Goal: Contribute content: Contribute content

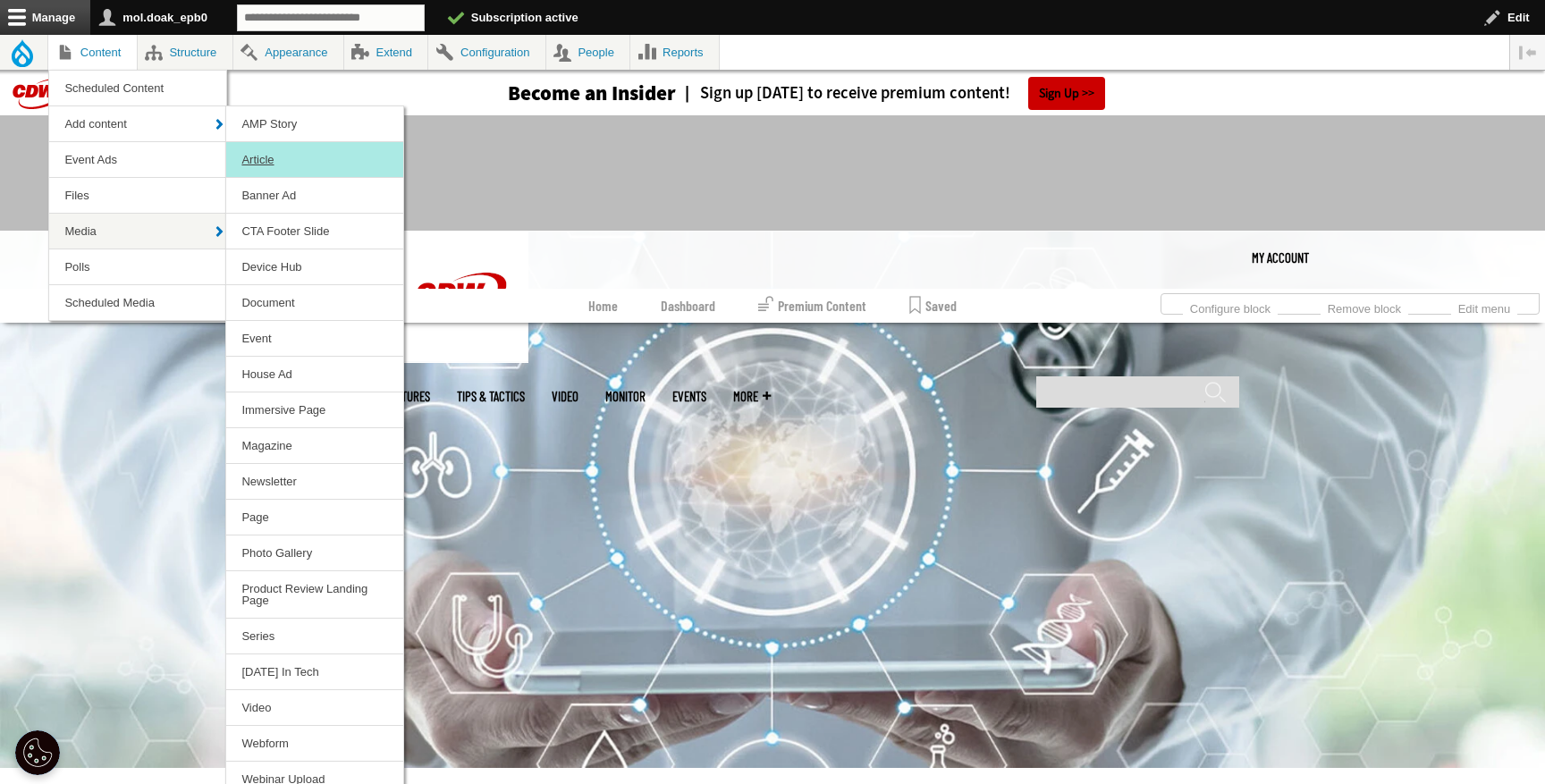
click at [279, 155] on link "Article" at bounding box center [315, 159] width 177 height 35
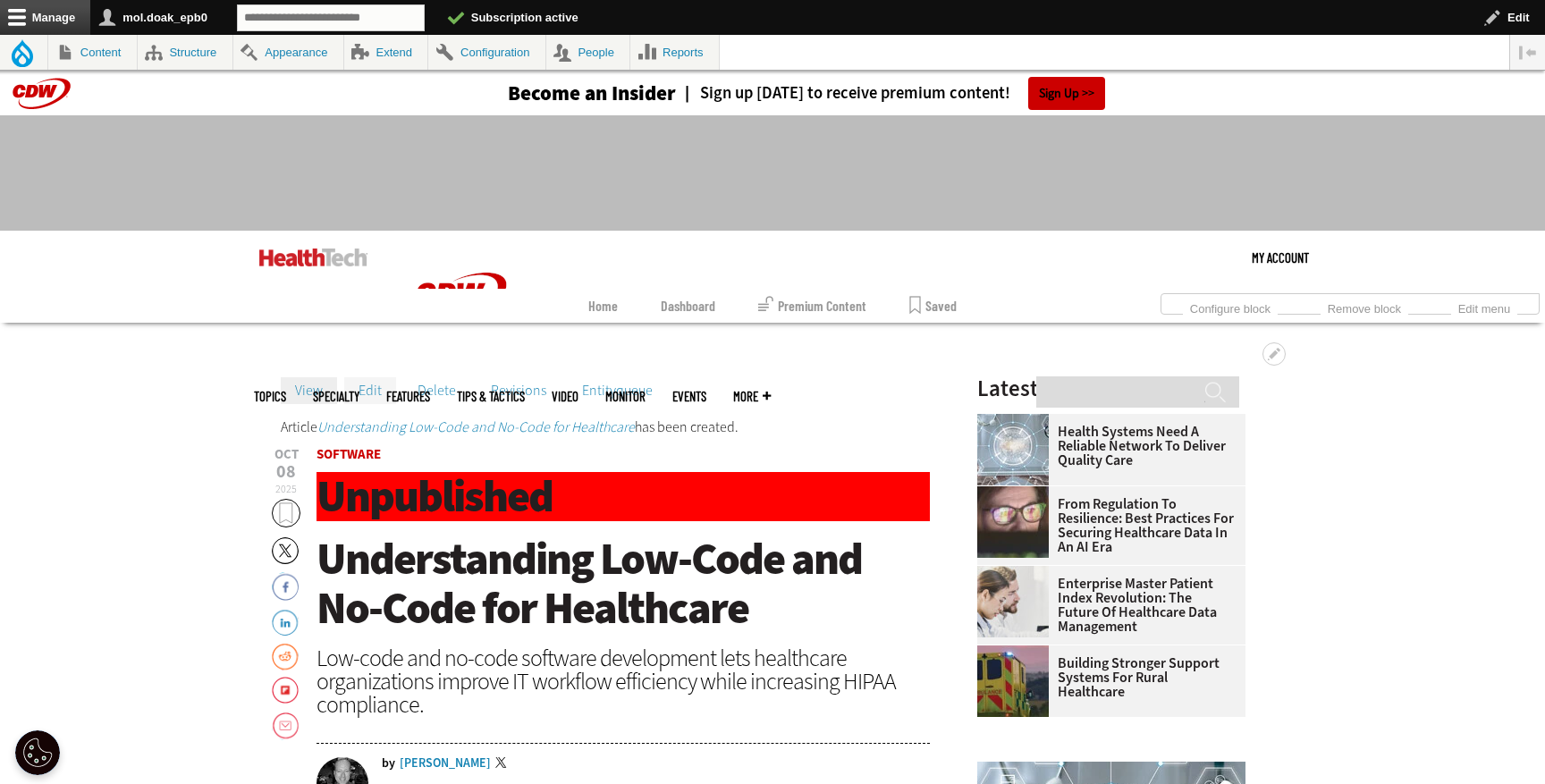
click at [368, 391] on link "Edit" at bounding box center [371, 391] width 52 height 27
click at [376, 388] on link "Edit" at bounding box center [371, 391] width 52 height 27
click at [377, 396] on link "Edit" at bounding box center [371, 391] width 52 height 27
click at [380, 391] on link "Edit" at bounding box center [371, 391] width 52 height 27
click at [367, 401] on link "Edit" at bounding box center [371, 391] width 52 height 27
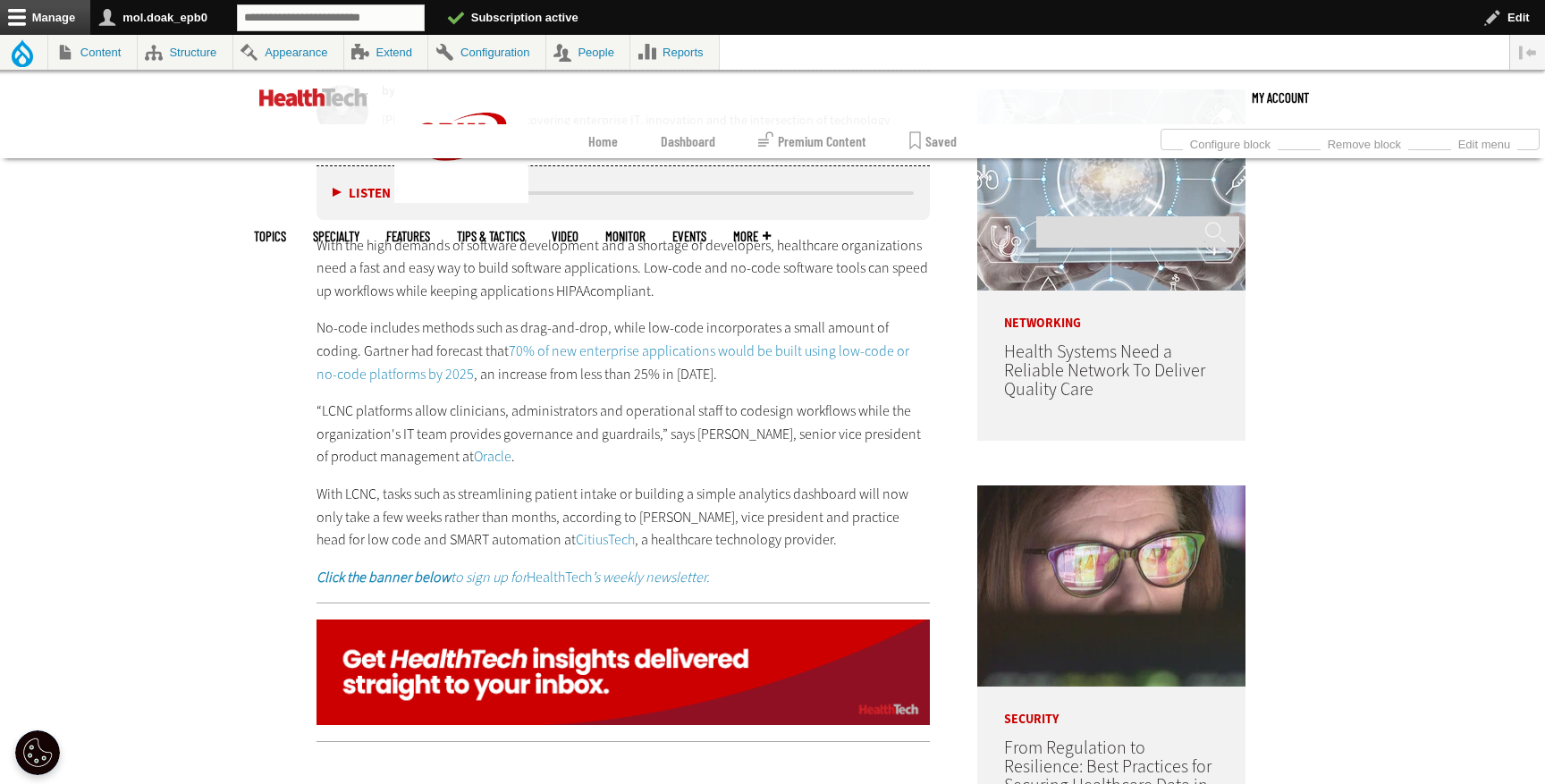
scroll to position [807, 0]
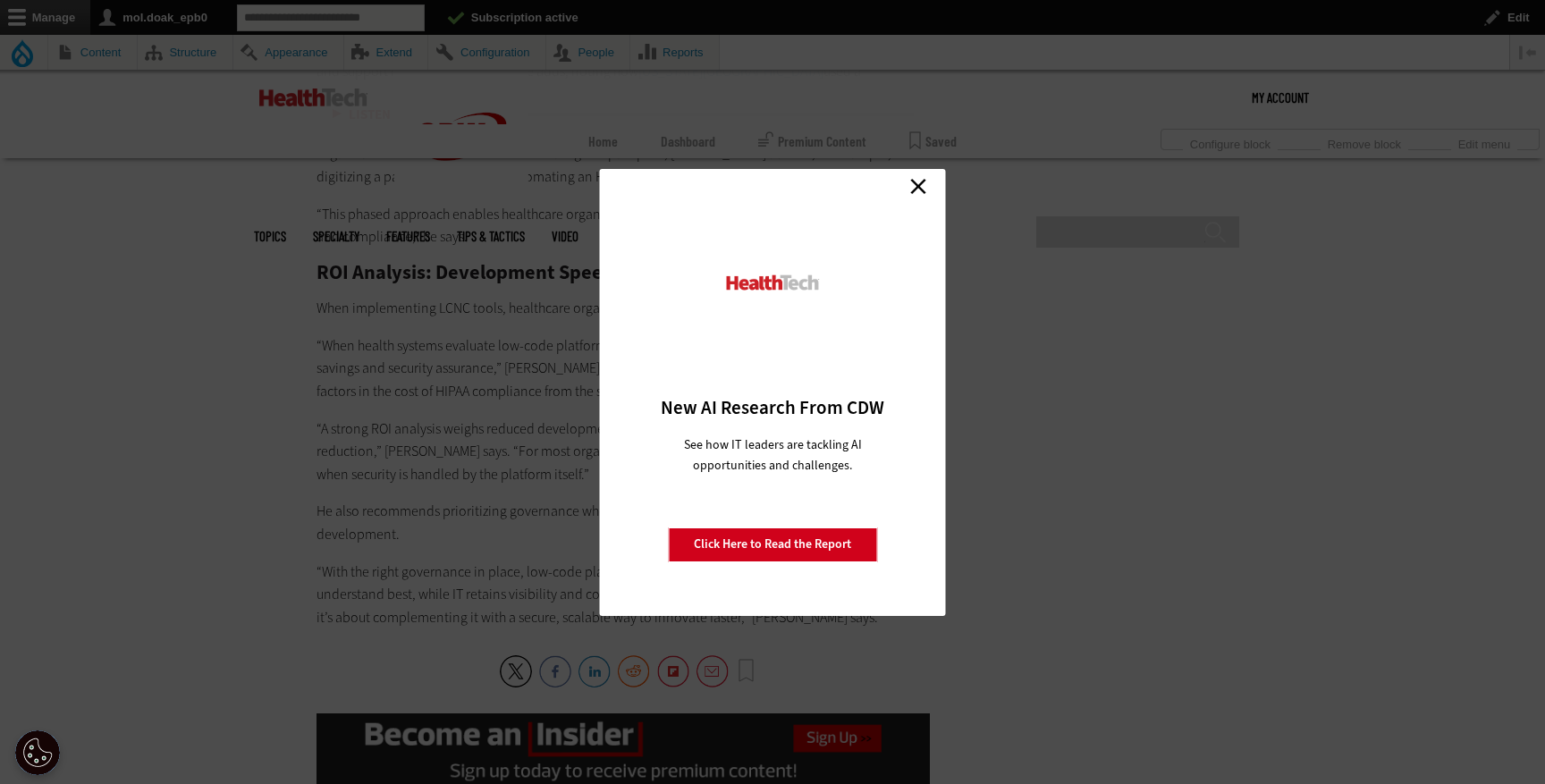
scroll to position [3810, 0]
click at [920, 180] on link "Close" at bounding box center [918, 187] width 27 height 27
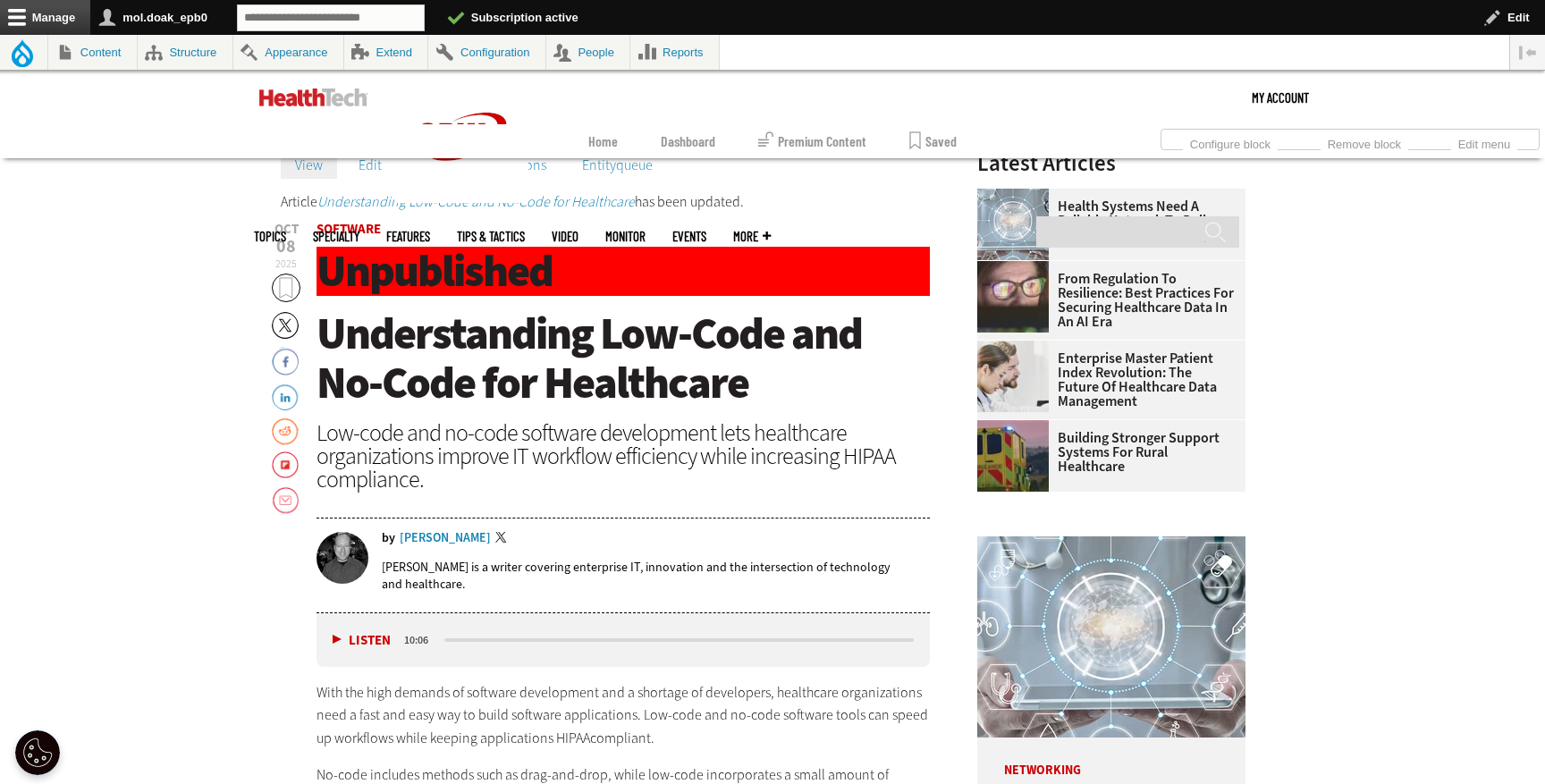
scroll to position [0, 0]
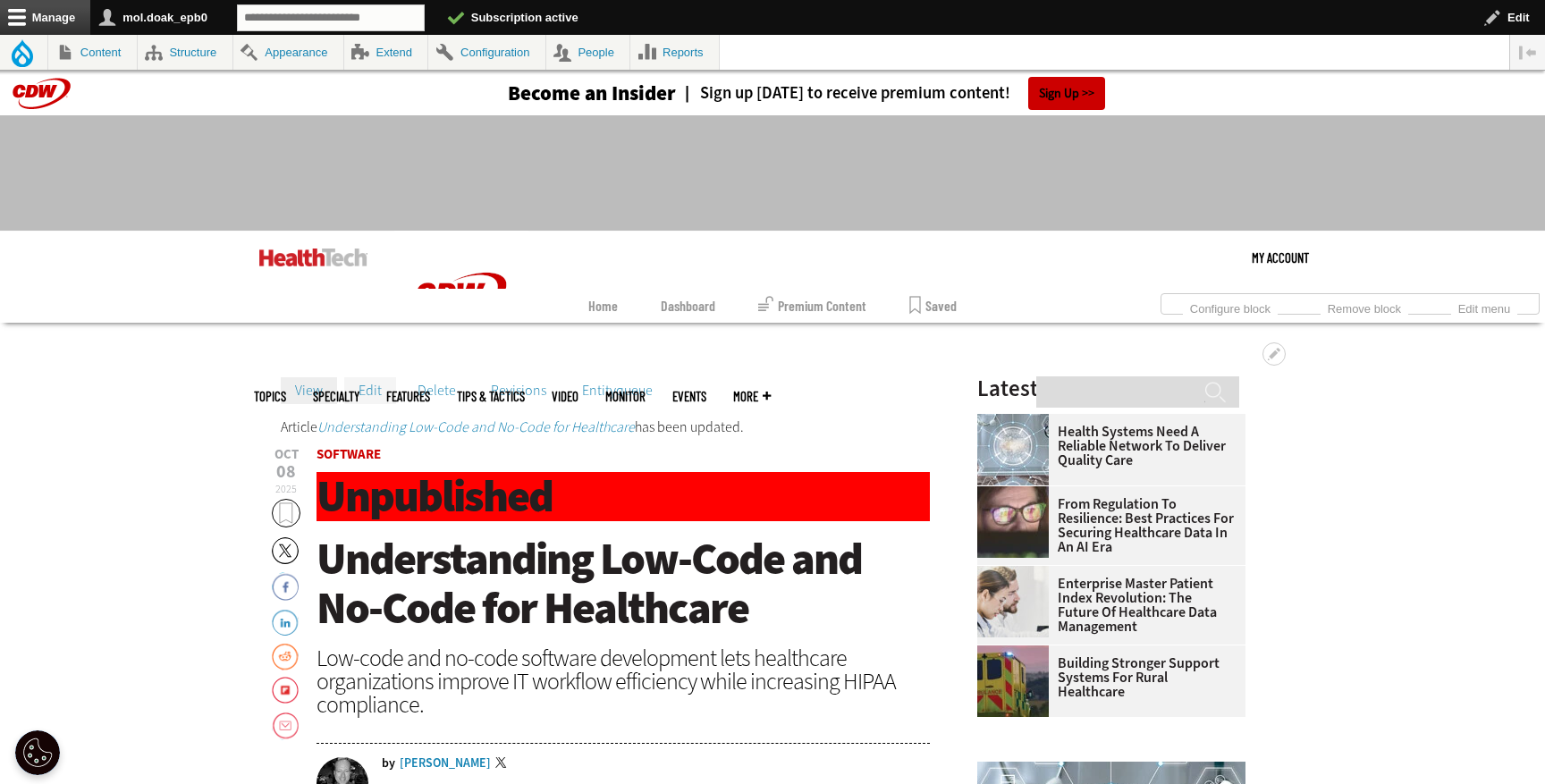
click at [375, 394] on link "Edit" at bounding box center [371, 391] width 52 height 27
